Goal: Task Accomplishment & Management: Use online tool/utility

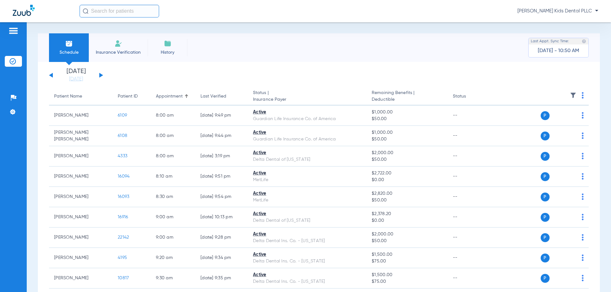
click at [101, 73] on div "[DATE] [DATE] [DATE] [DATE] [DATE] [DATE] [DATE] [DATE] [DATE] [DATE] [DATE] [D…" at bounding box center [76, 75] width 54 height 14
click at [101, 75] on button at bounding box center [101, 75] width 4 height 5
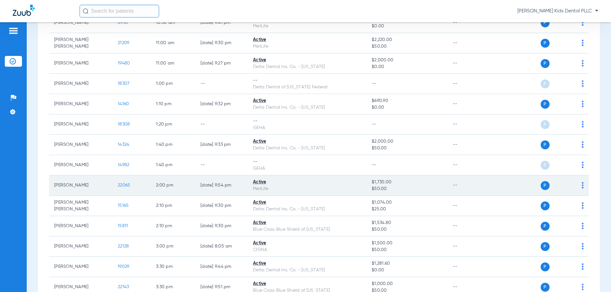
scroll to position [277, 0]
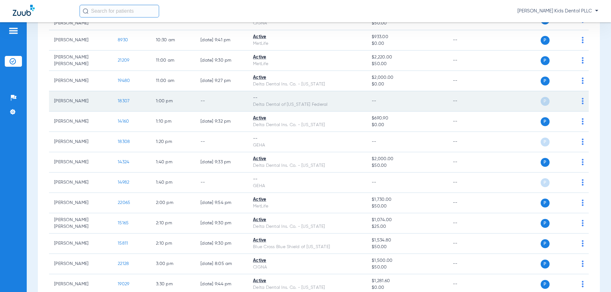
click at [582, 99] on img at bounding box center [583, 101] width 2 height 6
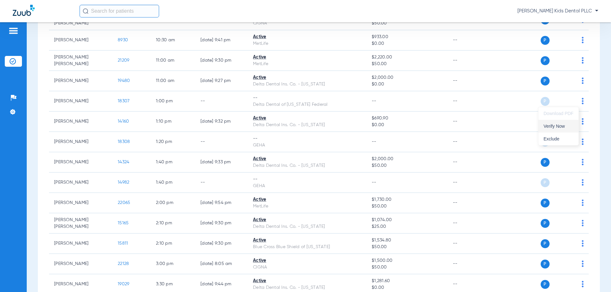
click at [558, 126] on span "Verify Now" at bounding box center [558, 126] width 30 height 4
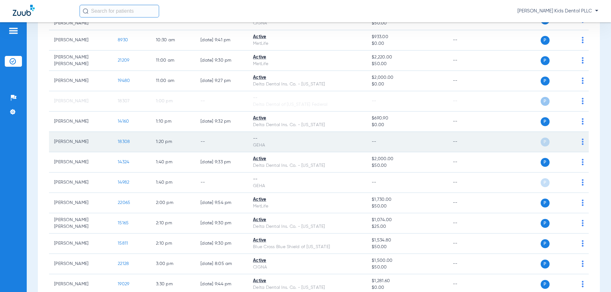
click at [576, 144] on div "P S" at bounding box center [537, 142] width 93 height 9
click at [579, 145] on td "P S" at bounding box center [540, 142] width 98 height 20
click at [582, 143] on img at bounding box center [583, 142] width 2 height 6
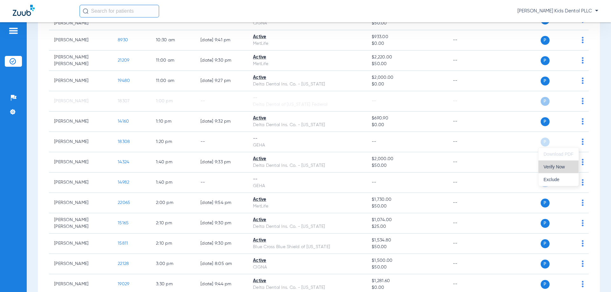
click at [562, 167] on span "Verify Now" at bounding box center [558, 167] width 30 height 4
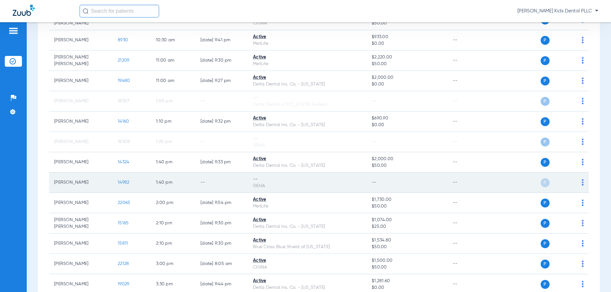
click at [579, 184] on td "P S" at bounding box center [540, 183] width 98 height 20
click at [582, 183] on img at bounding box center [583, 182] width 2 height 6
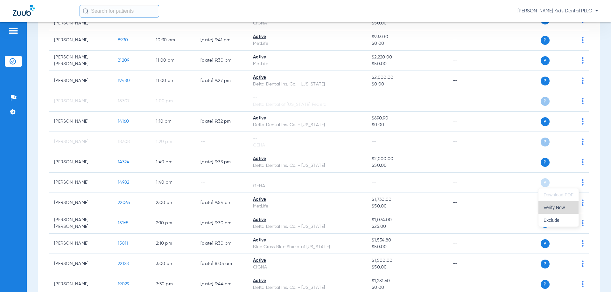
click at [558, 206] on span "Verify Now" at bounding box center [558, 208] width 30 height 4
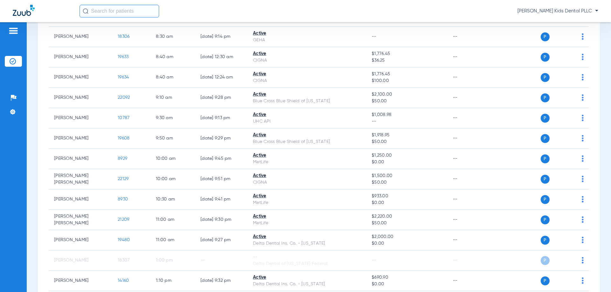
scroll to position [0, 0]
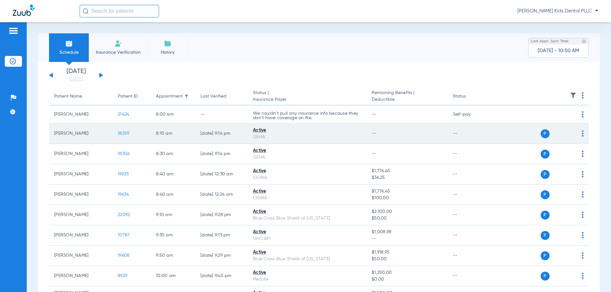
click at [579, 136] on td "P S" at bounding box center [540, 134] width 98 height 20
